Goal: Navigation & Orientation: Understand site structure

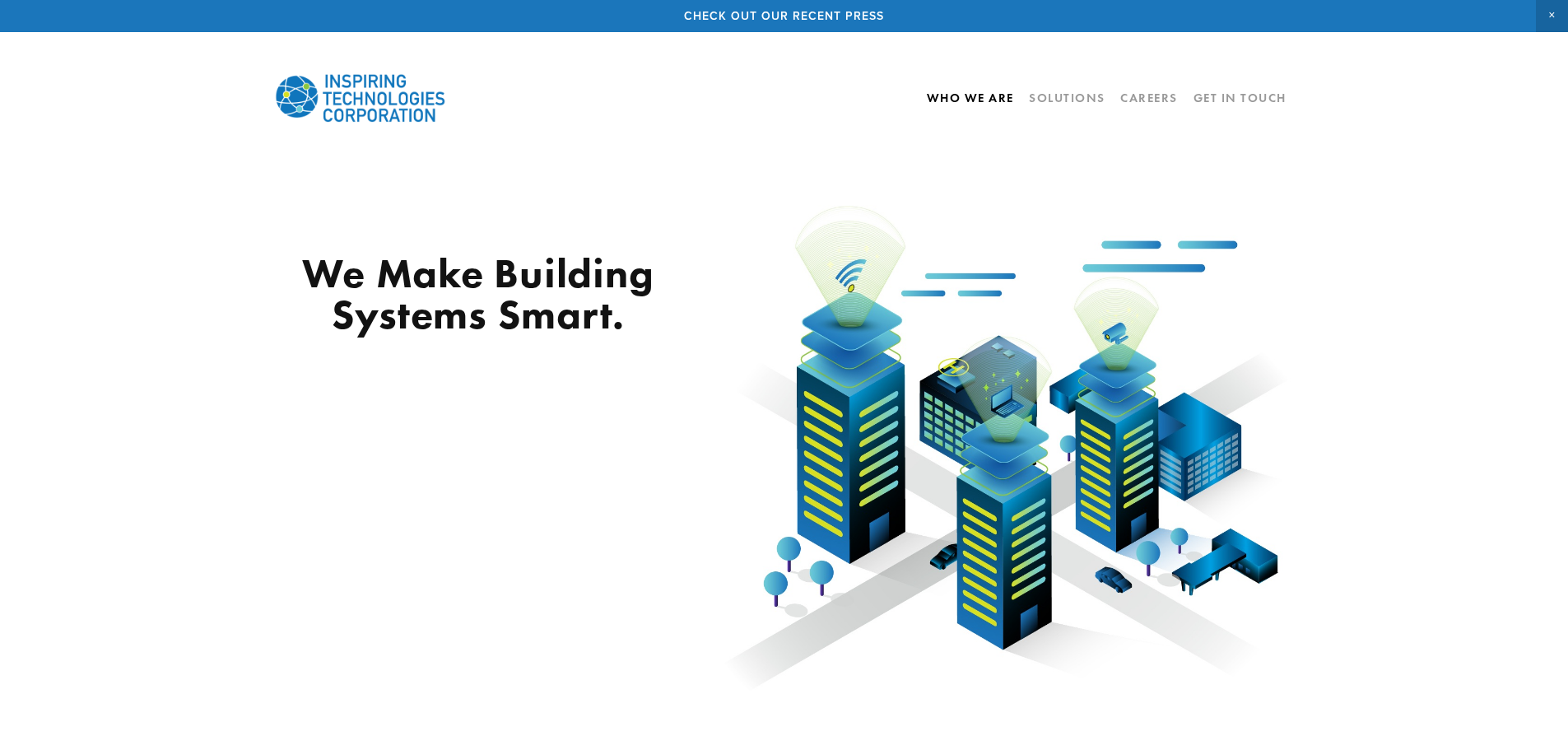
click at [966, 97] on link "Who We Are" at bounding box center [970, 97] width 87 height 28
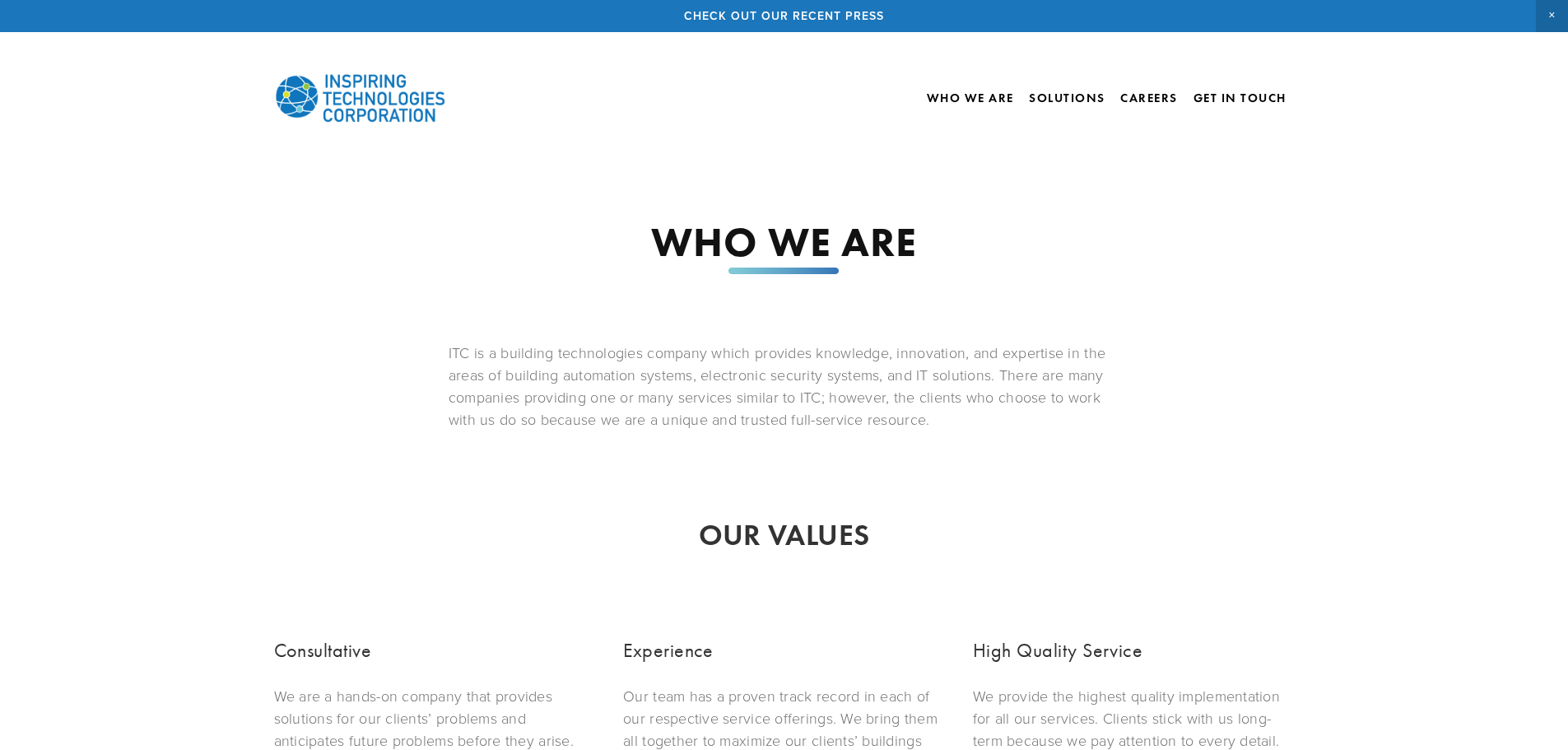
click at [353, 102] on img at bounding box center [360, 98] width 173 height 74
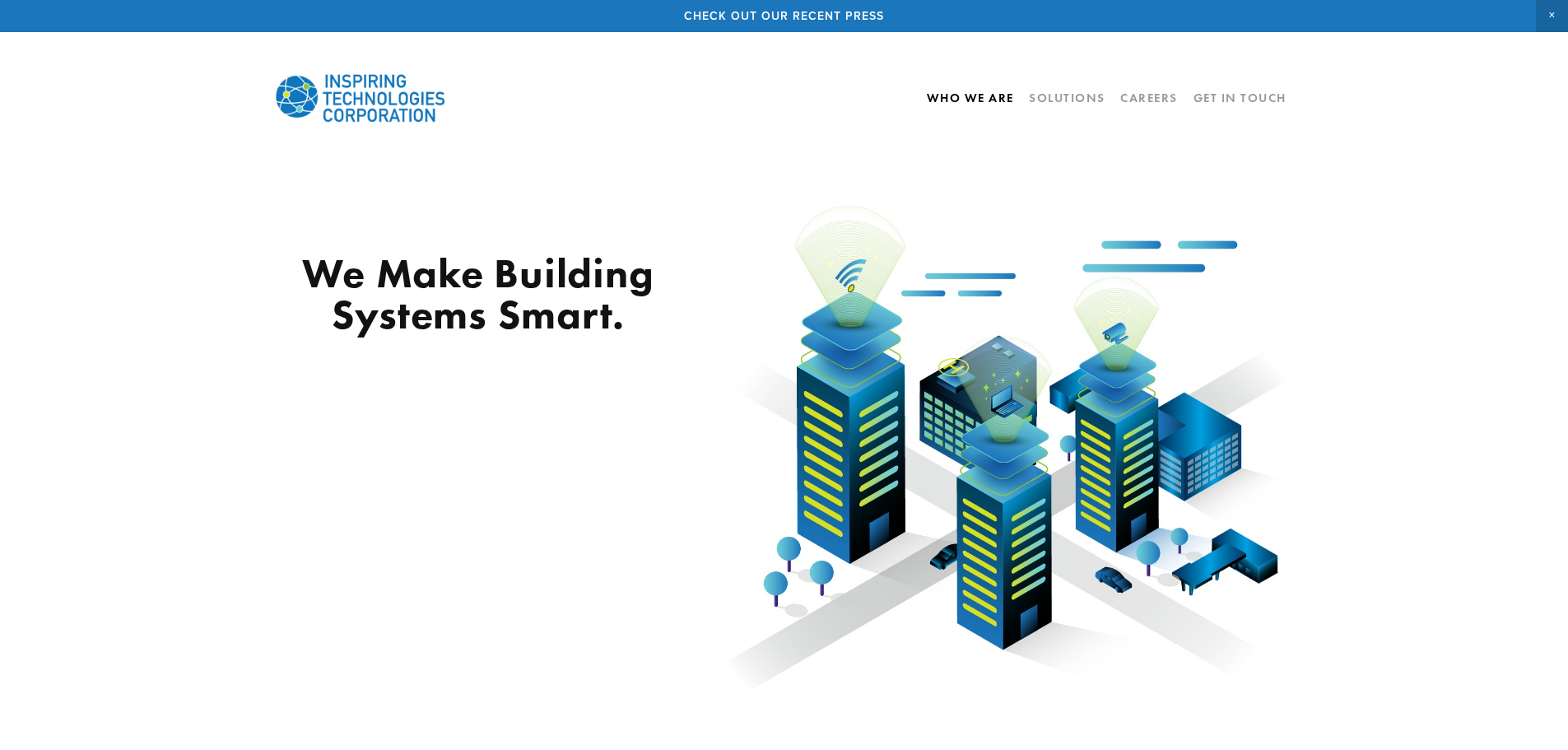
click at [974, 91] on link "Who We Are" at bounding box center [970, 97] width 87 height 28
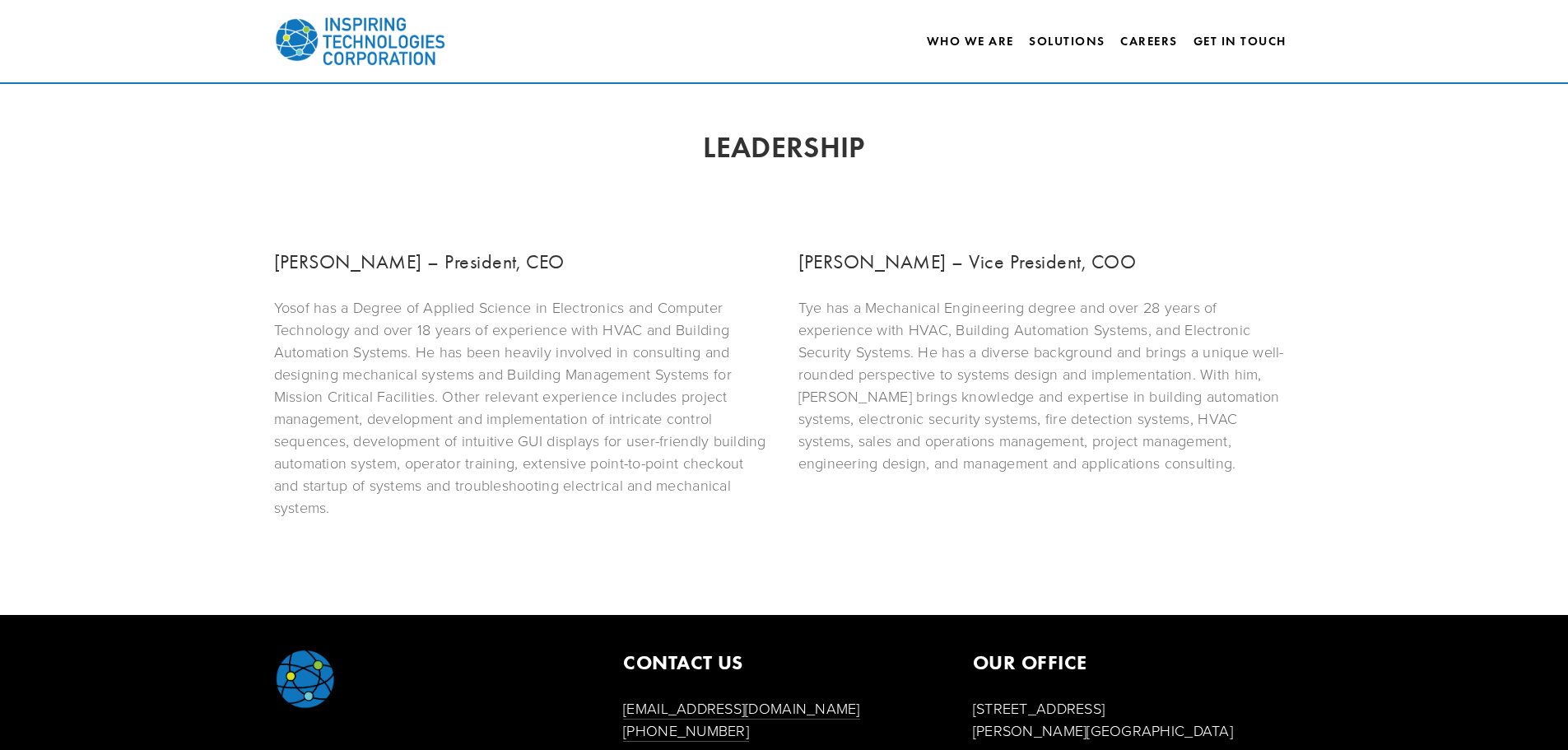
scroll to position [975, 0]
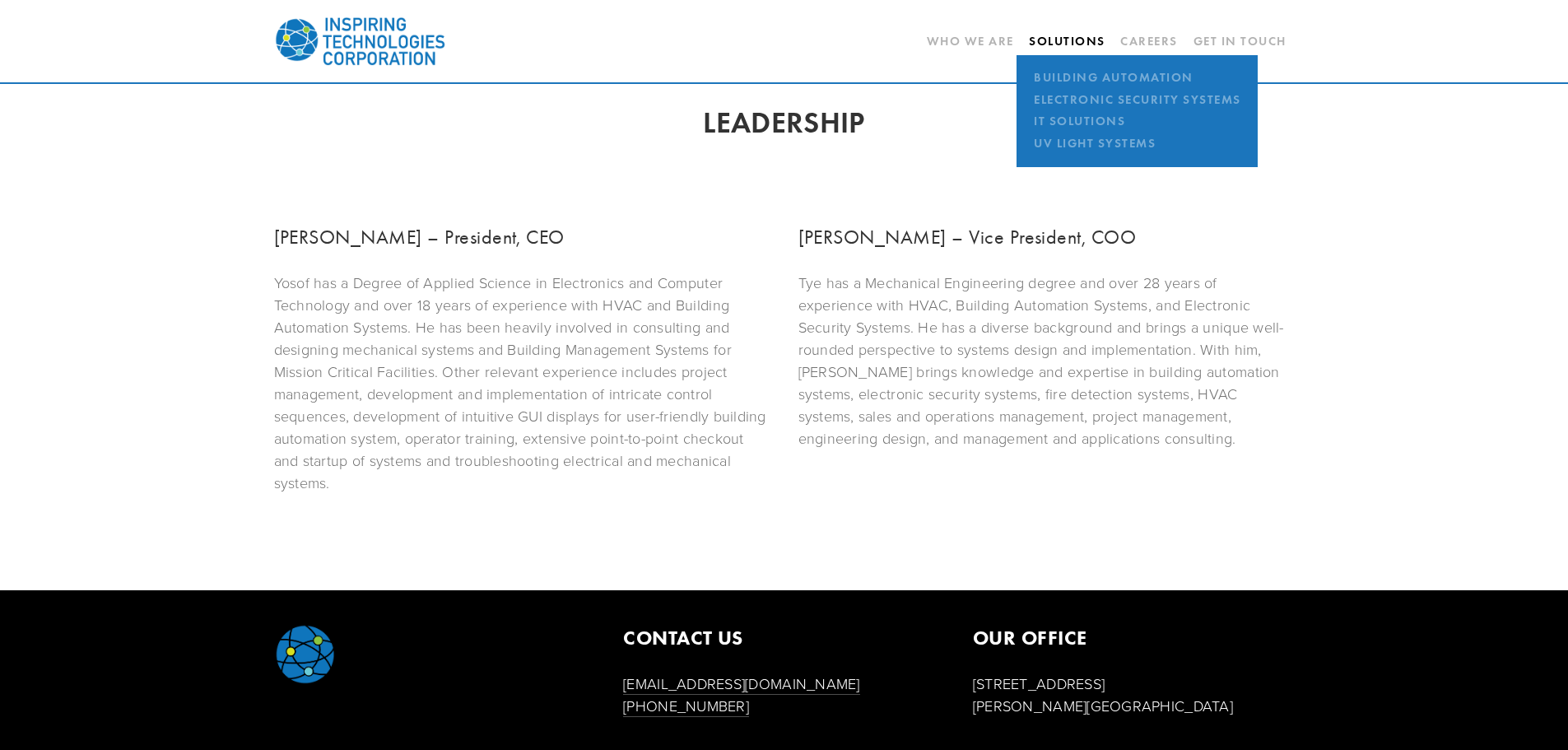
click at [1075, 39] on link "Solutions" at bounding box center [1067, 41] width 77 height 15
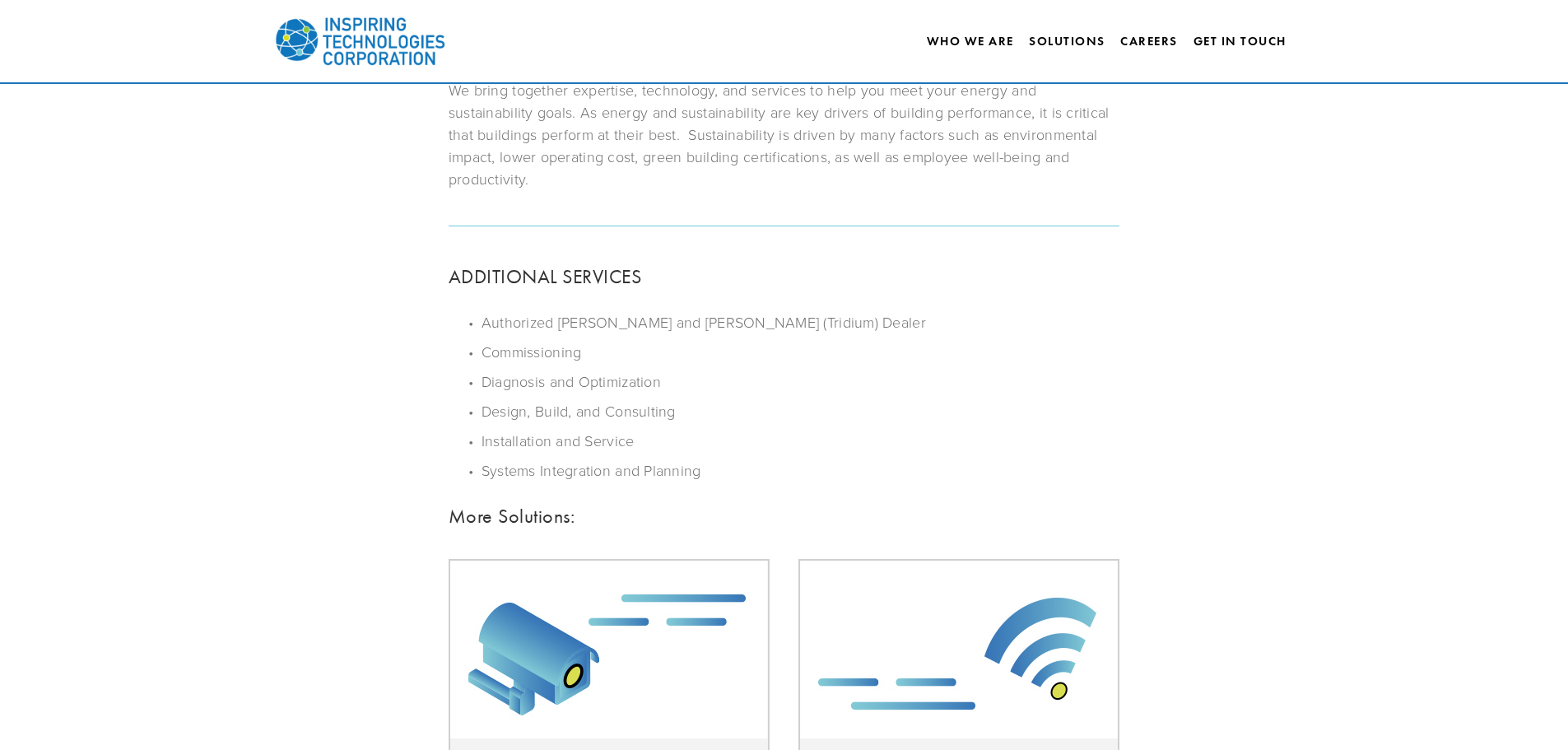
scroll to position [855, 0]
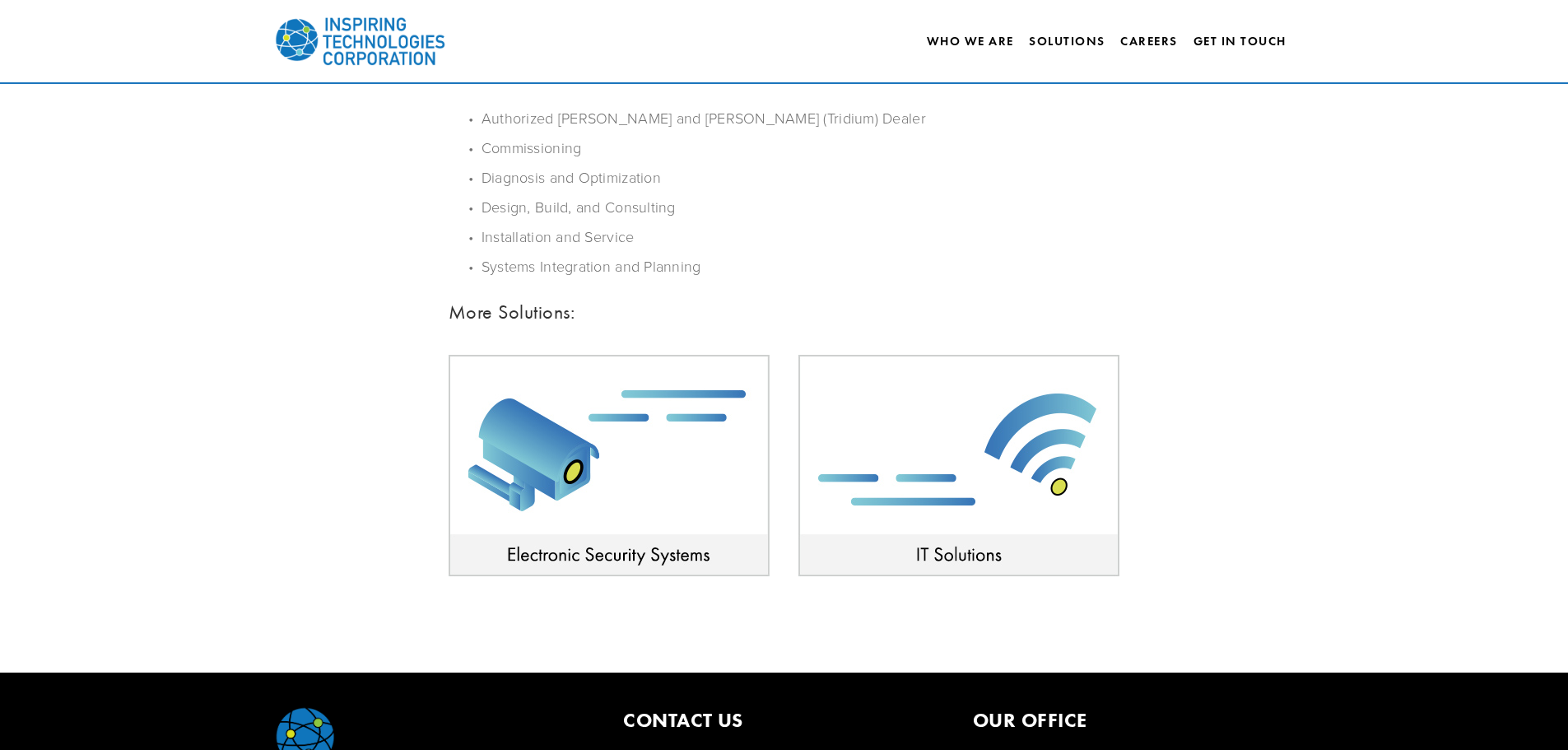
click at [941, 515] on img at bounding box center [959, 465] width 321 height 222
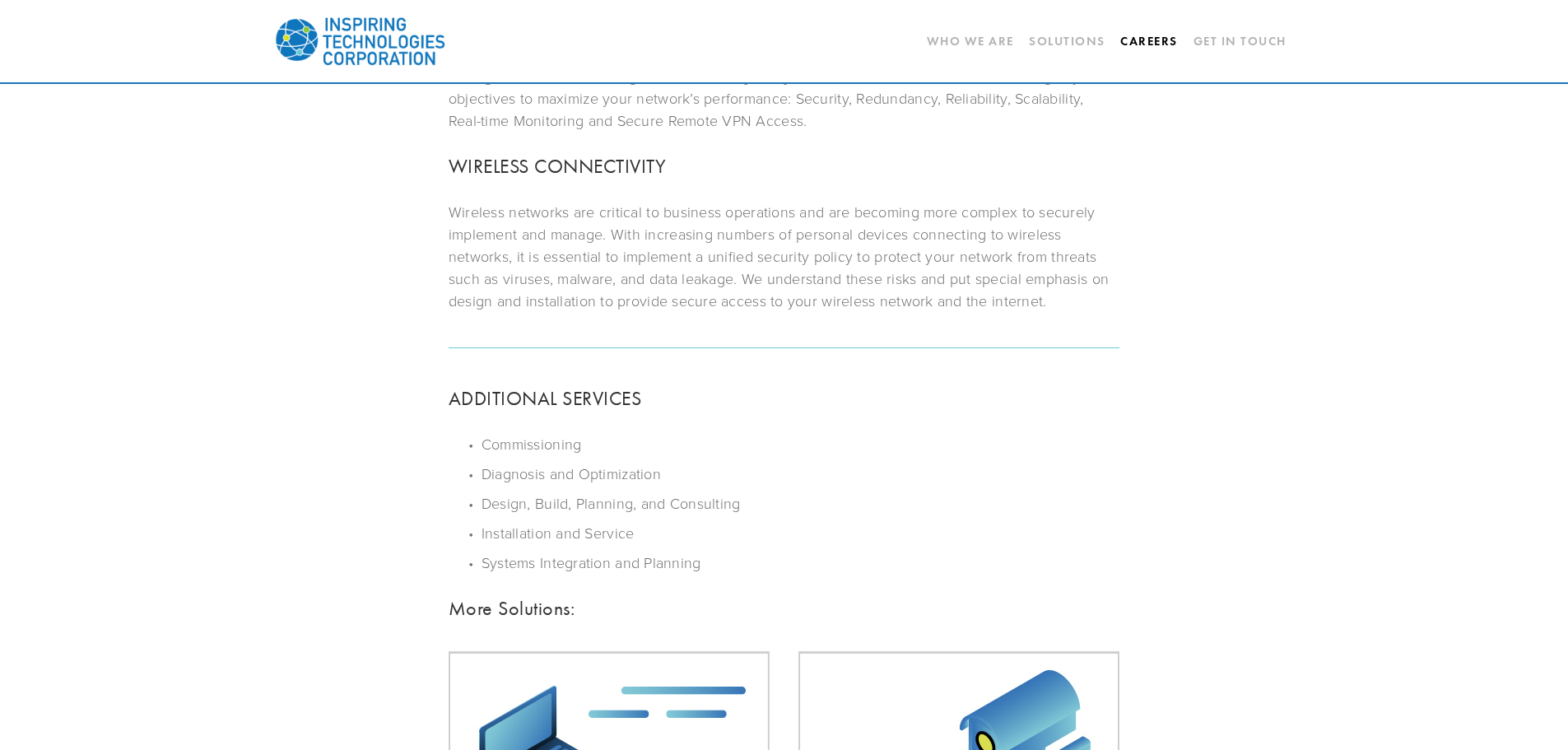
scroll to position [594, 0]
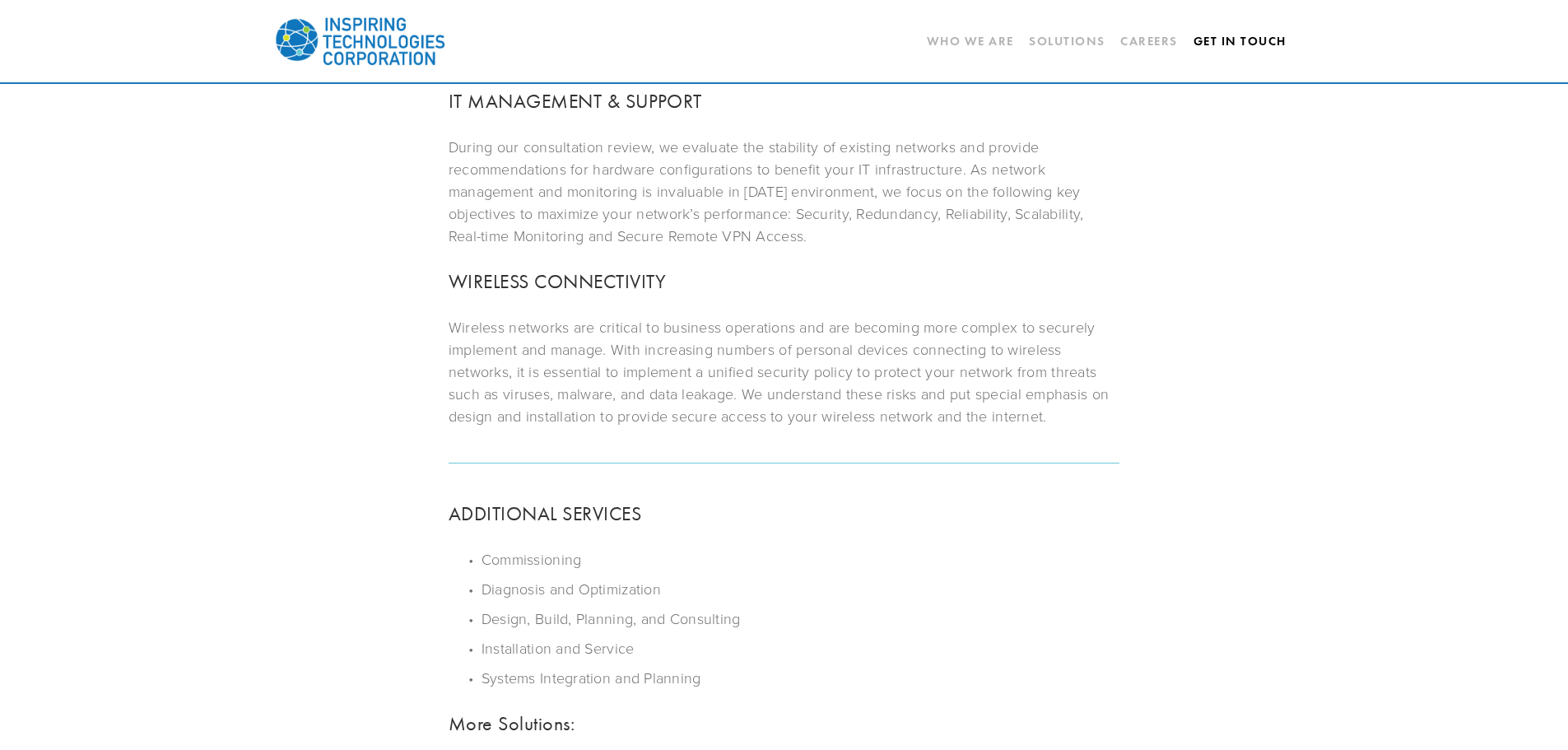
click at [1219, 41] on link "Get In Touch" at bounding box center [1240, 41] width 93 height 28
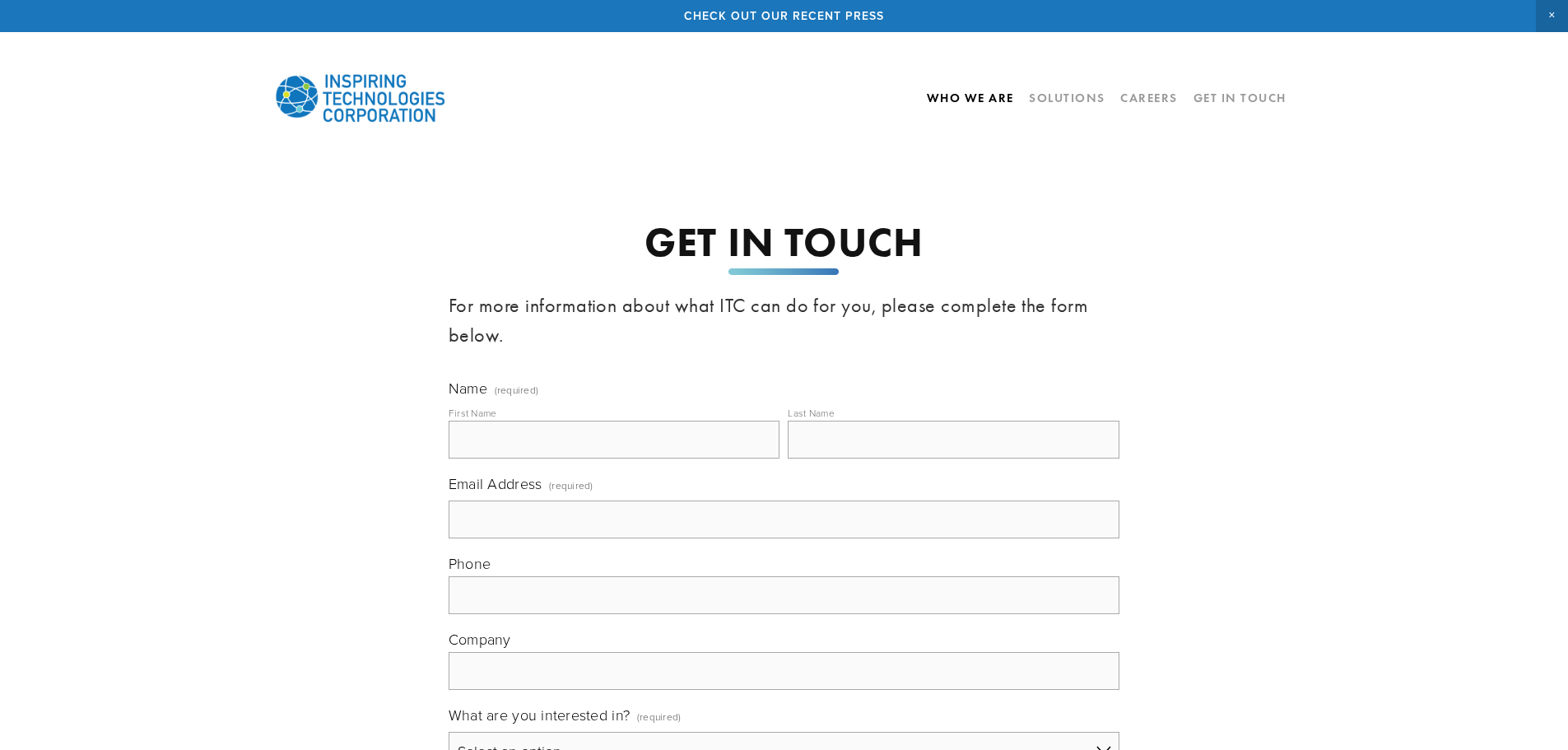
click at [952, 98] on link "Who We Are" at bounding box center [970, 97] width 87 height 28
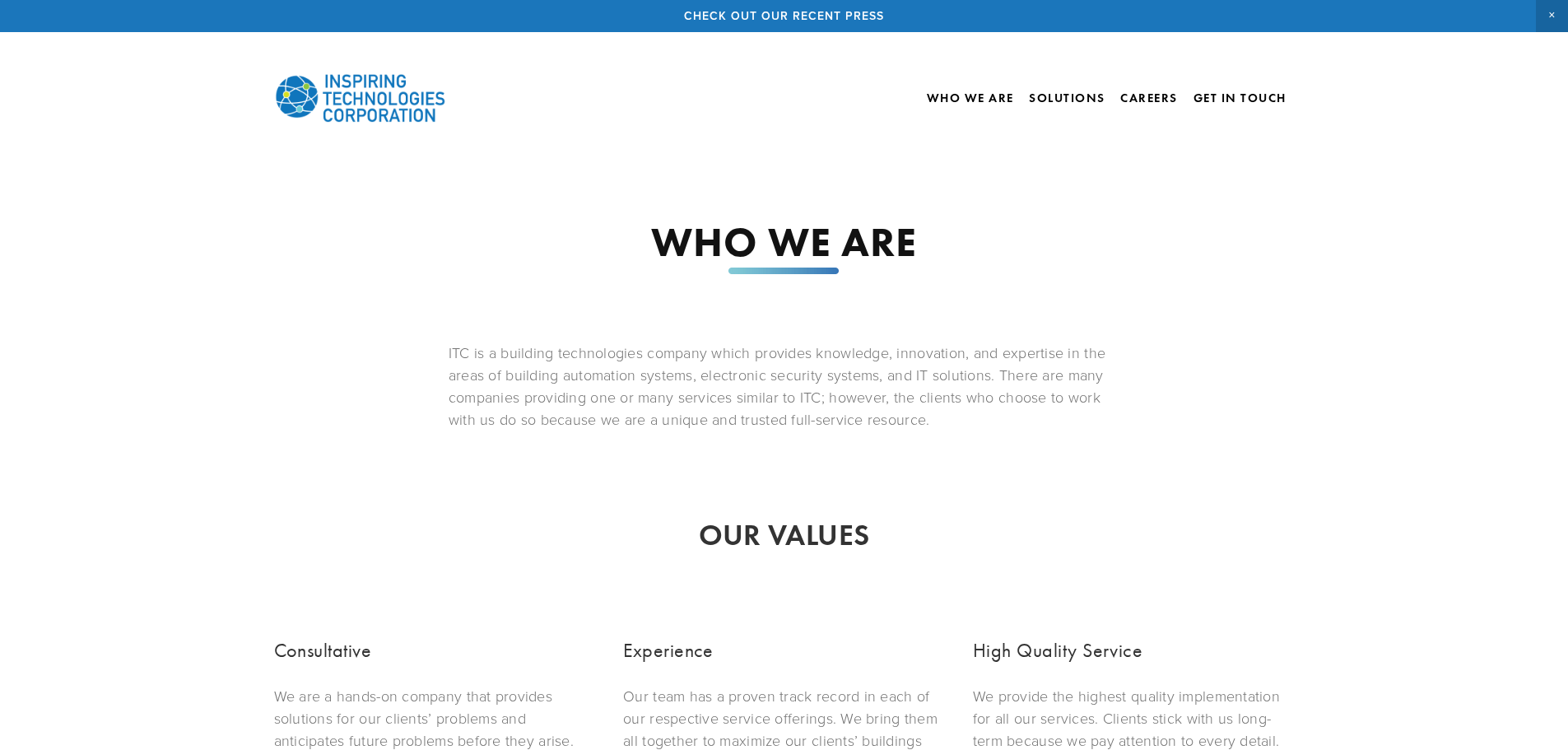
click at [791, 14] on link at bounding box center [784, 16] width 1568 height 32
click at [307, 87] on img at bounding box center [360, 98] width 173 height 74
